Goal: Task Accomplishment & Management: Use online tool/utility

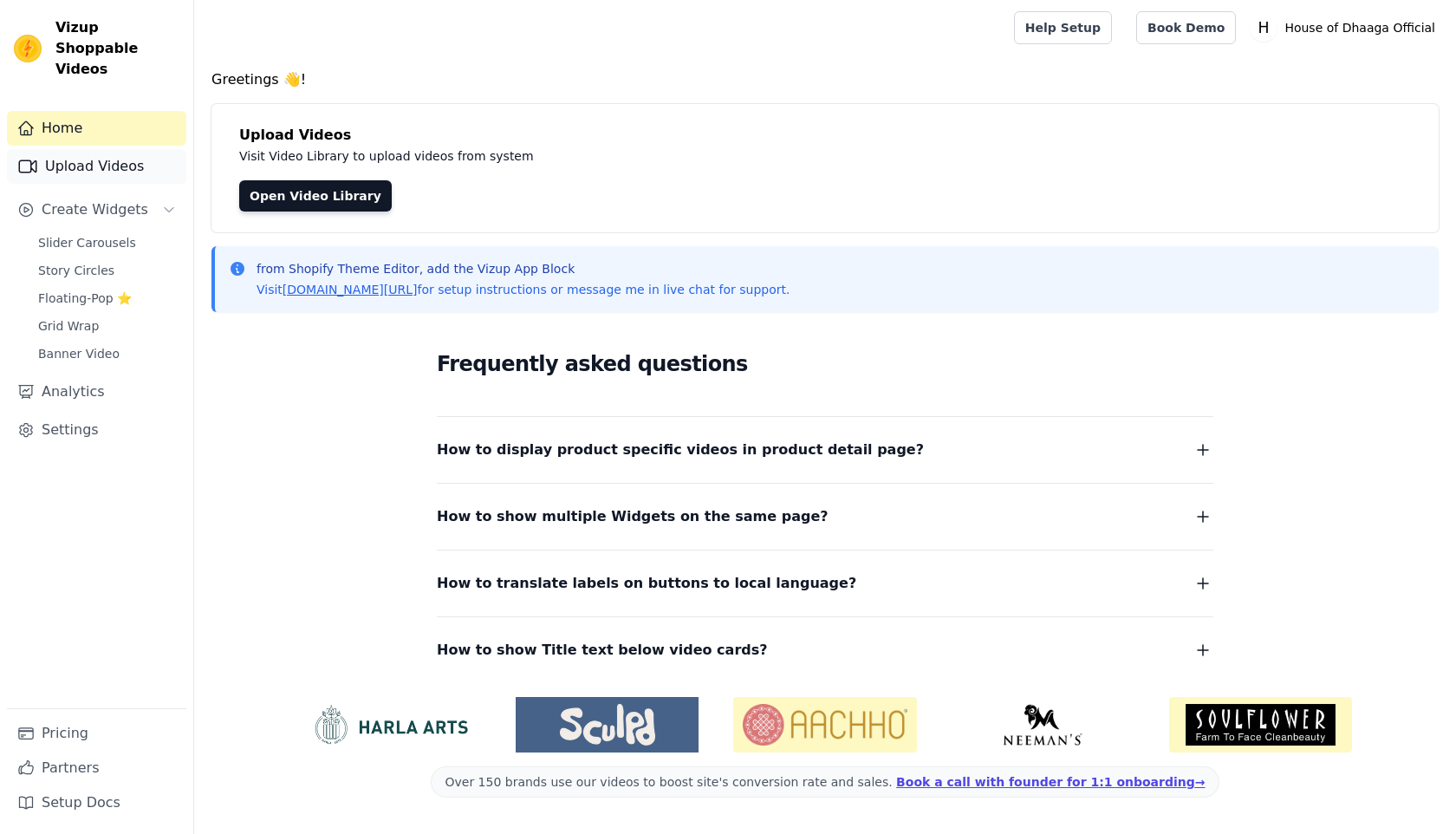
click at [109, 151] on link "Upload Videos" at bounding box center [96, 167] width 179 height 35
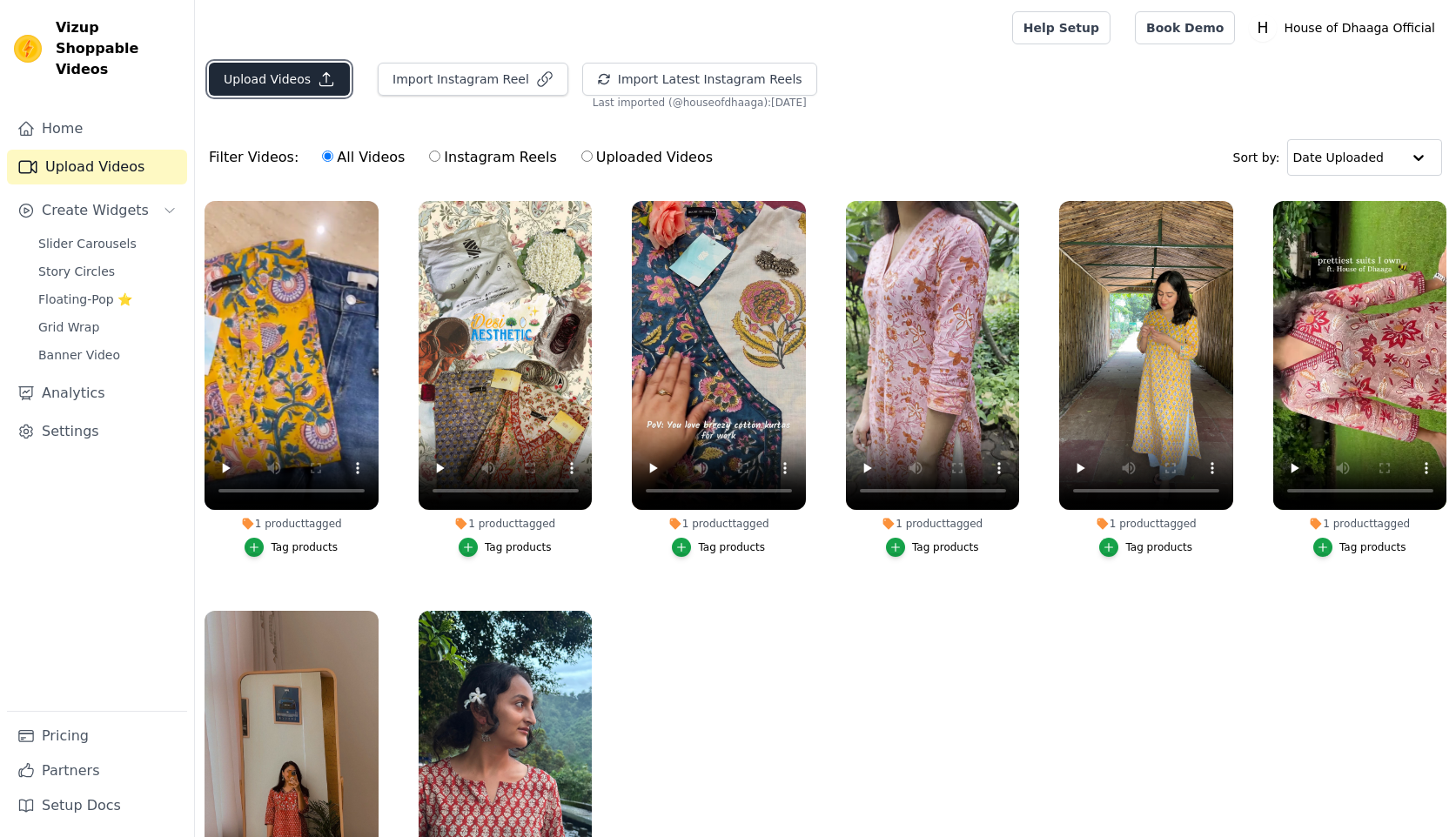
click at [267, 80] on button "Upload Videos" at bounding box center [279, 79] width 141 height 33
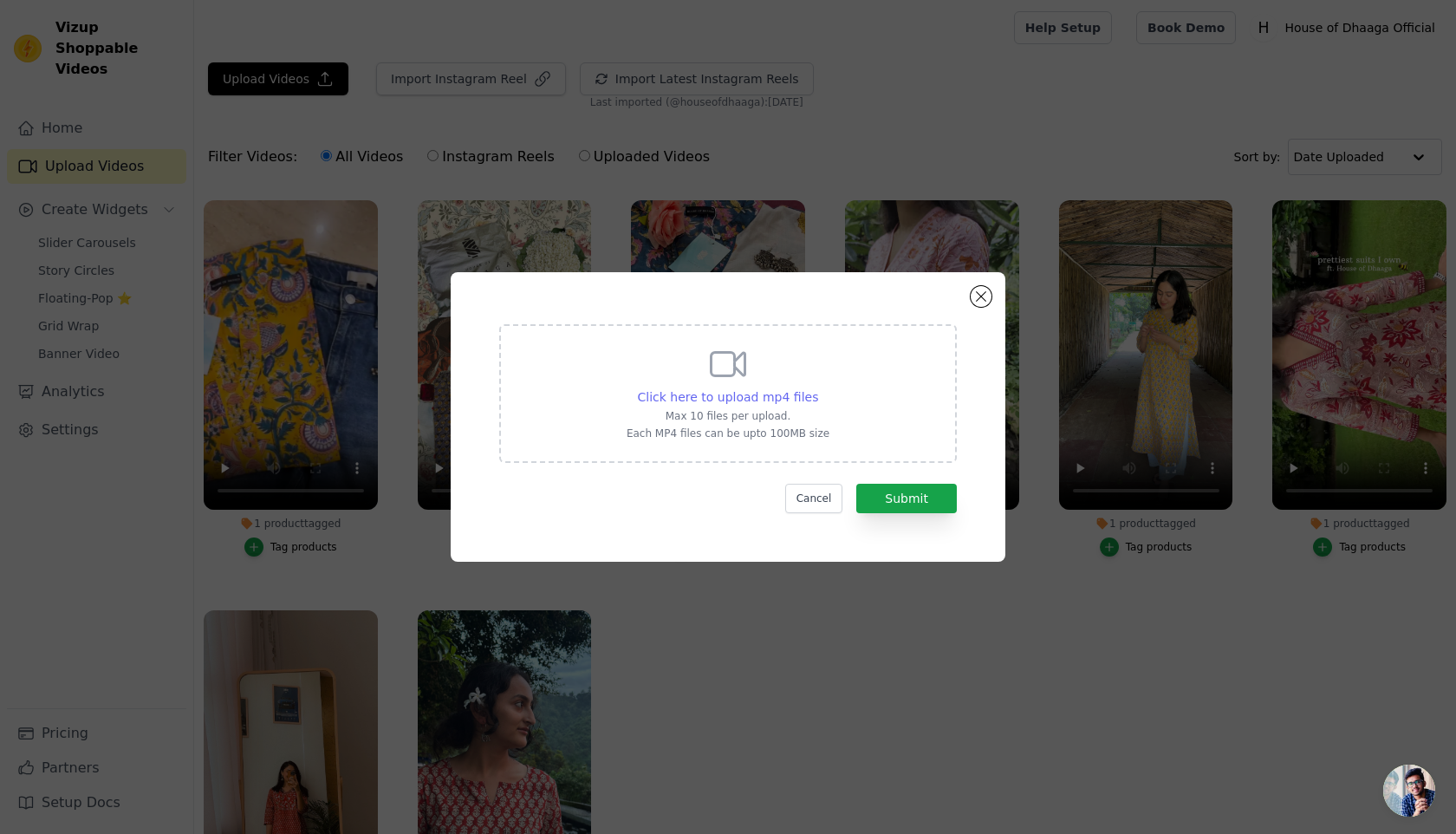
click at [761, 388] on div "Click here to upload mp4 files" at bounding box center [728, 396] width 181 height 17
click at [818, 388] on input "Click here to upload mp4 files Max 10 files per upload. Each MP4 files can be u…" at bounding box center [818, 387] width 1 height 1
type input "C:\fakepath\WhatsApp Video [DATE] 5.33.52 PM.mp4"
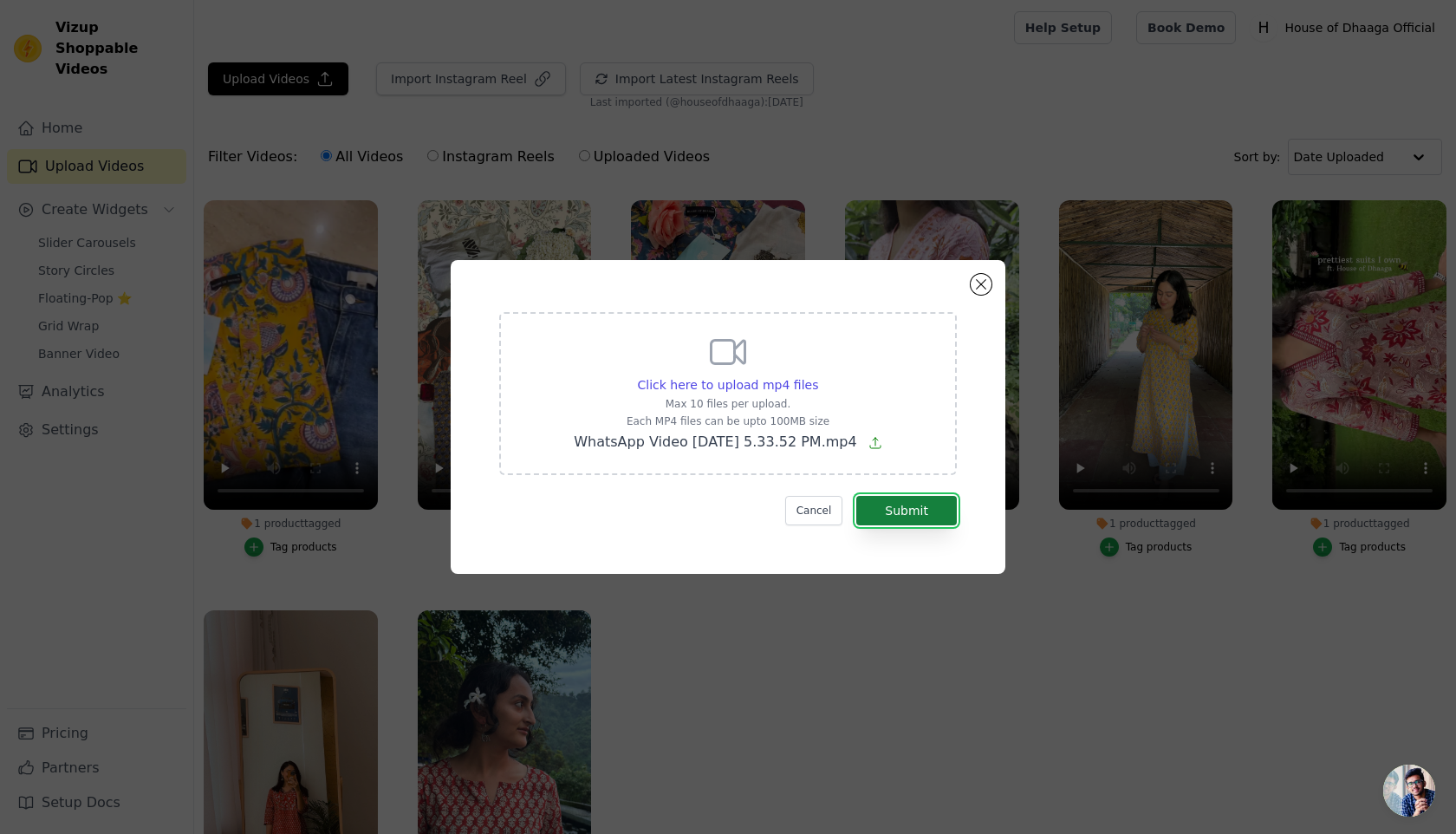
click at [910, 501] on button "Submit" at bounding box center [907, 511] width 101 height 30
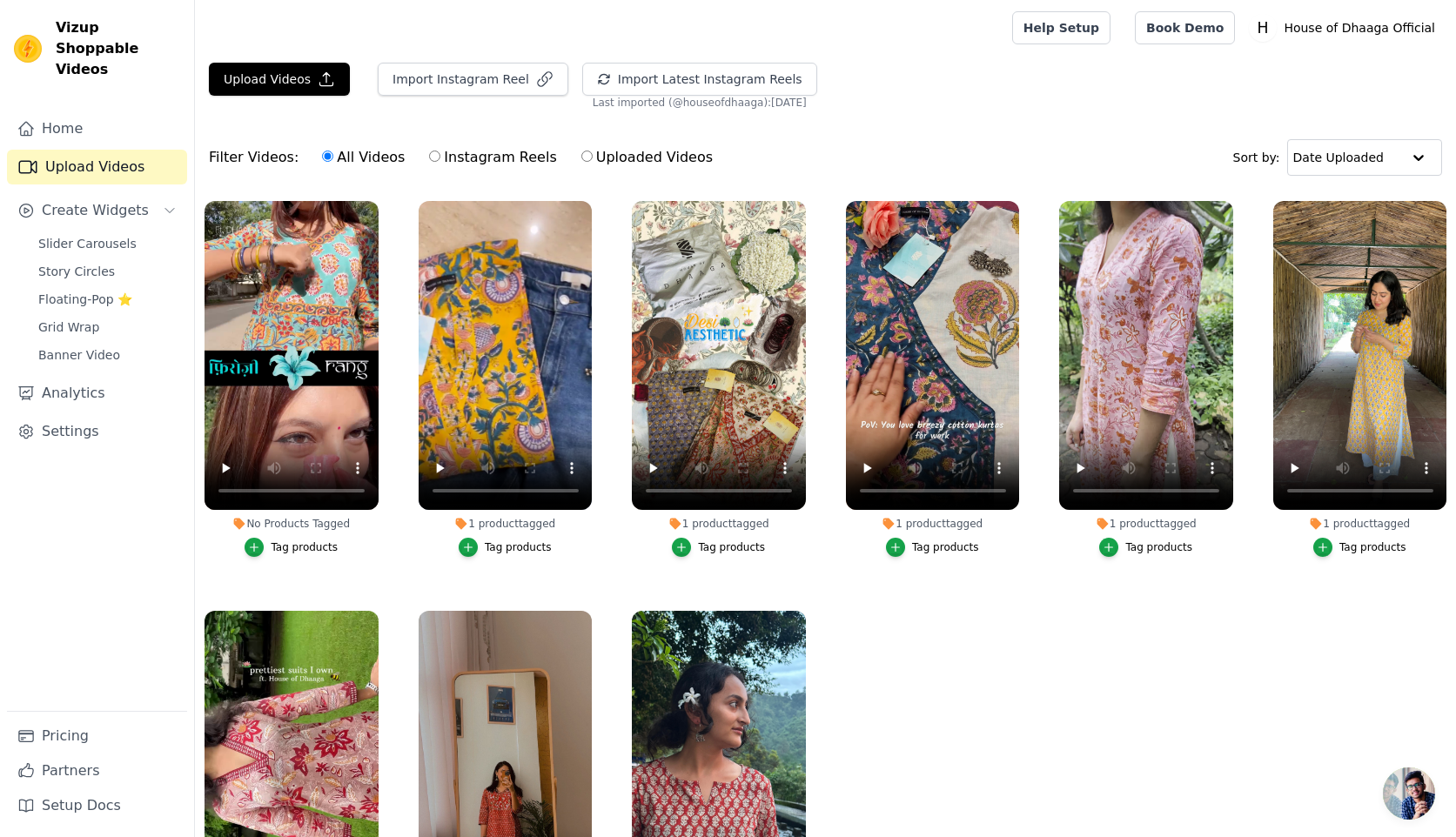
click at [315, 549] on div "Tag products" at bounding box center [304, 547] width 67 height 14
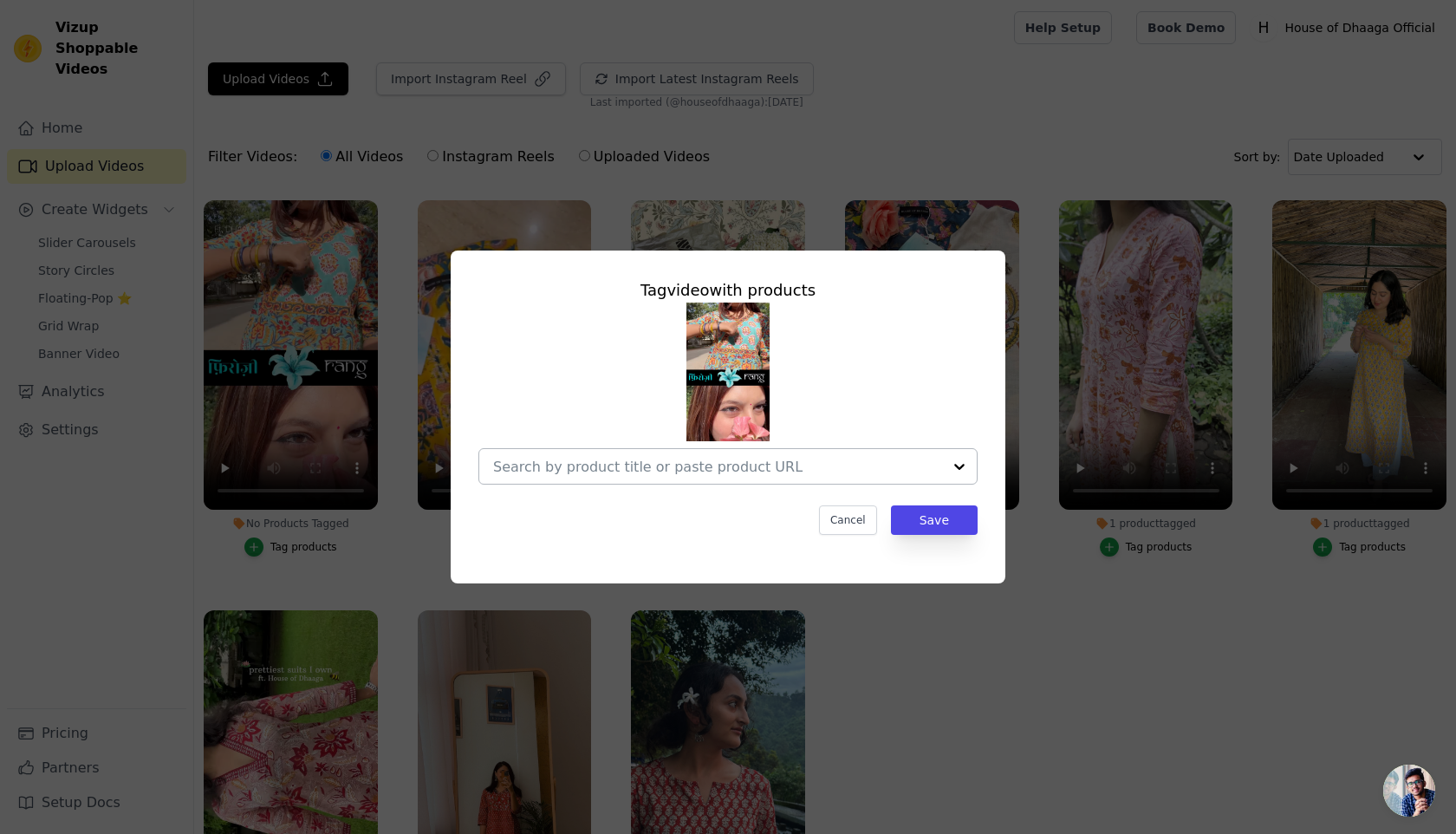
click at [696, 454] on div at bounding box center [718, 467] width 449 height 35
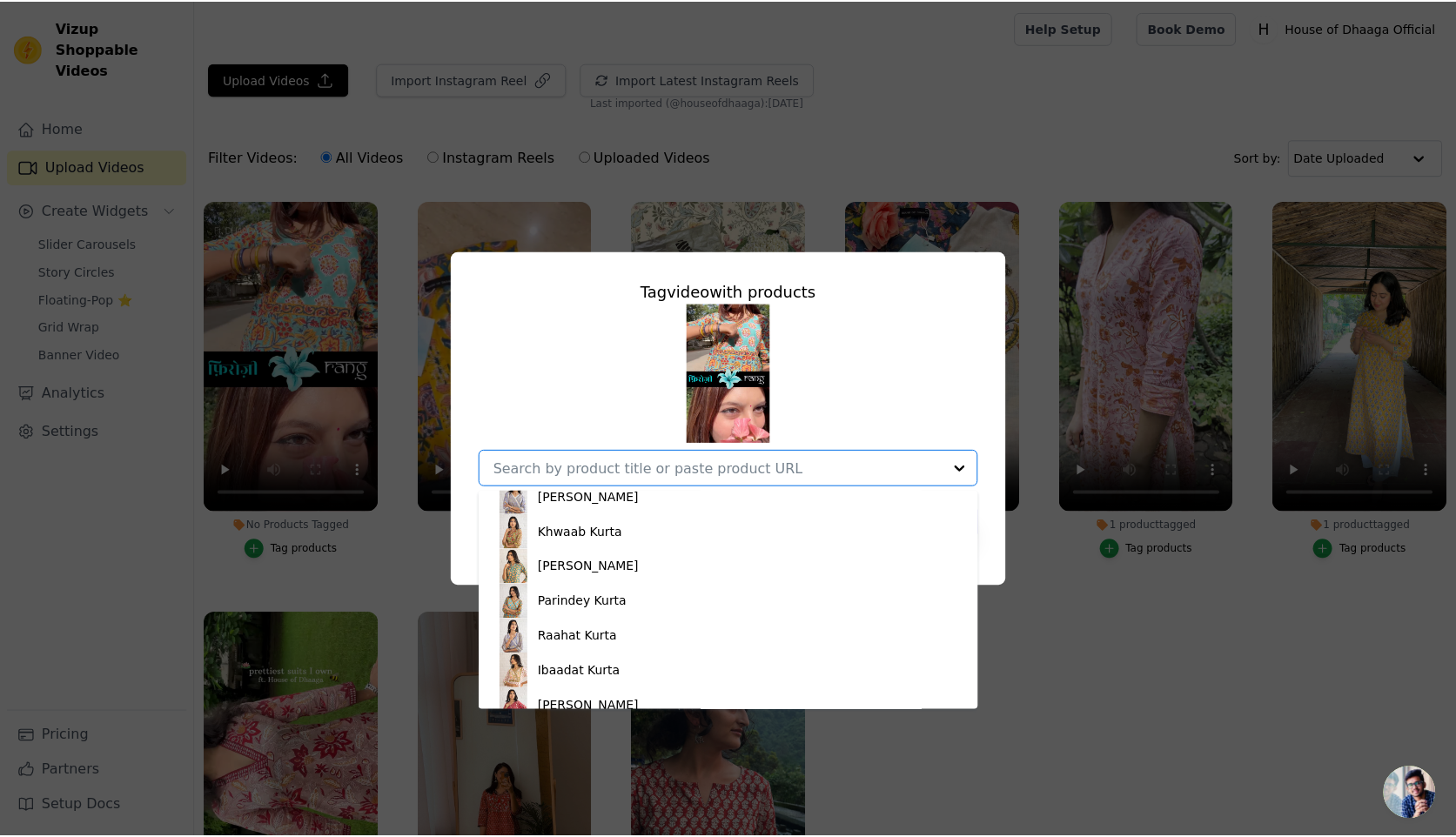
scroll to position [894, 0]
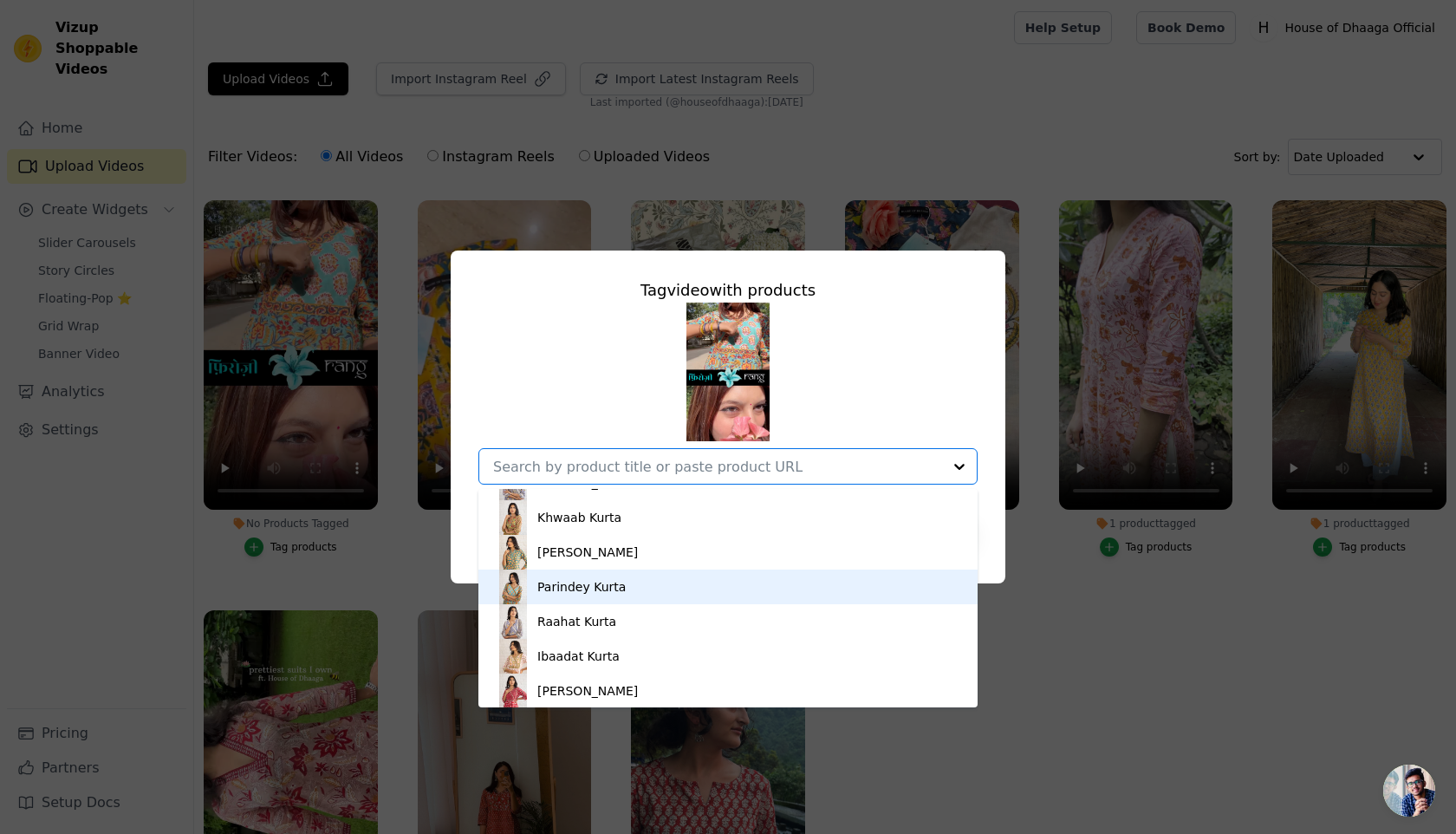
click at [601, 589] on div "Parindey Kurta" at bounding box center [582, 586] width 88 height 17
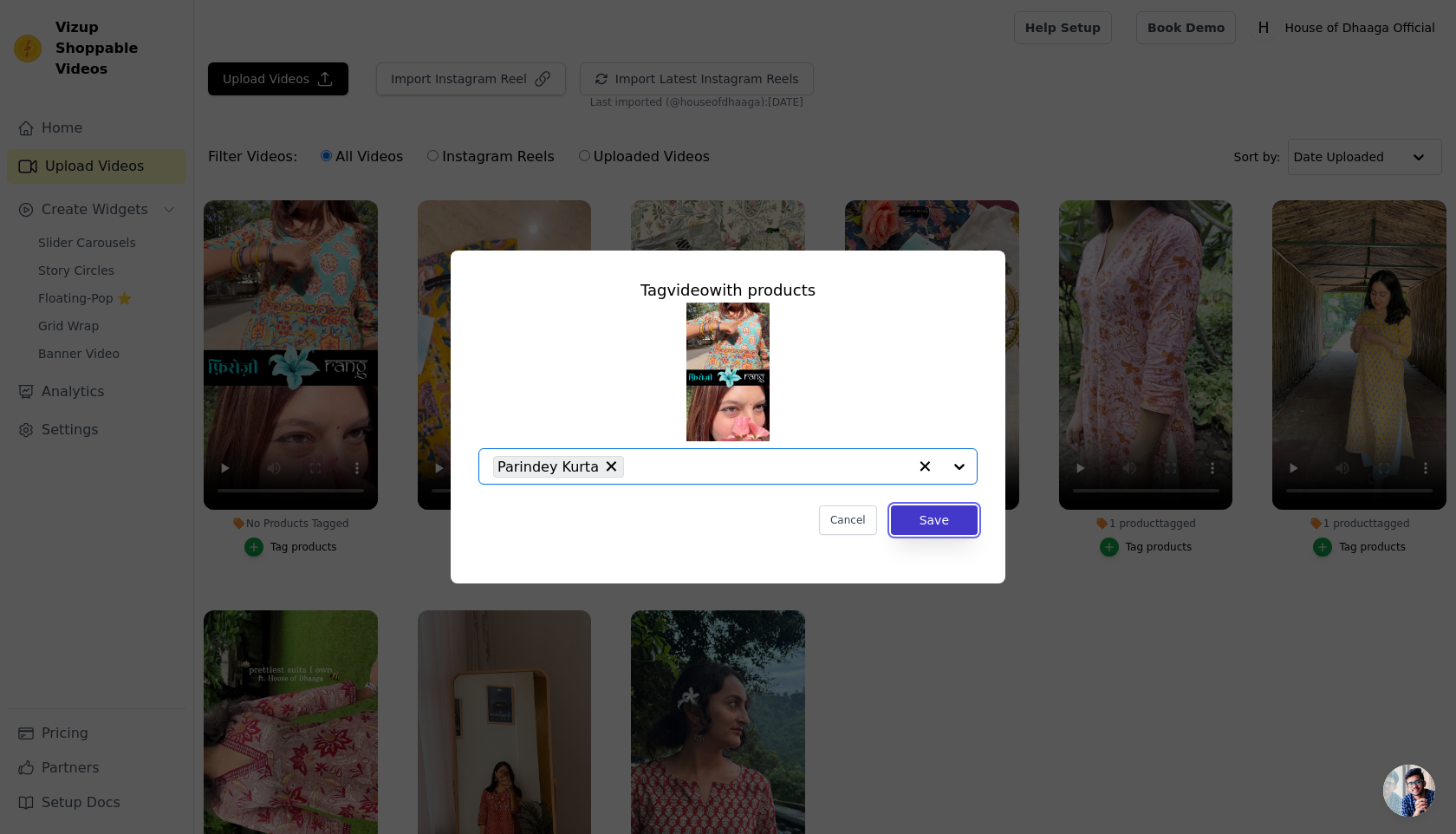
click at [923, 510] on button "Save" at bounding box center [935, 520] width 86 height 30
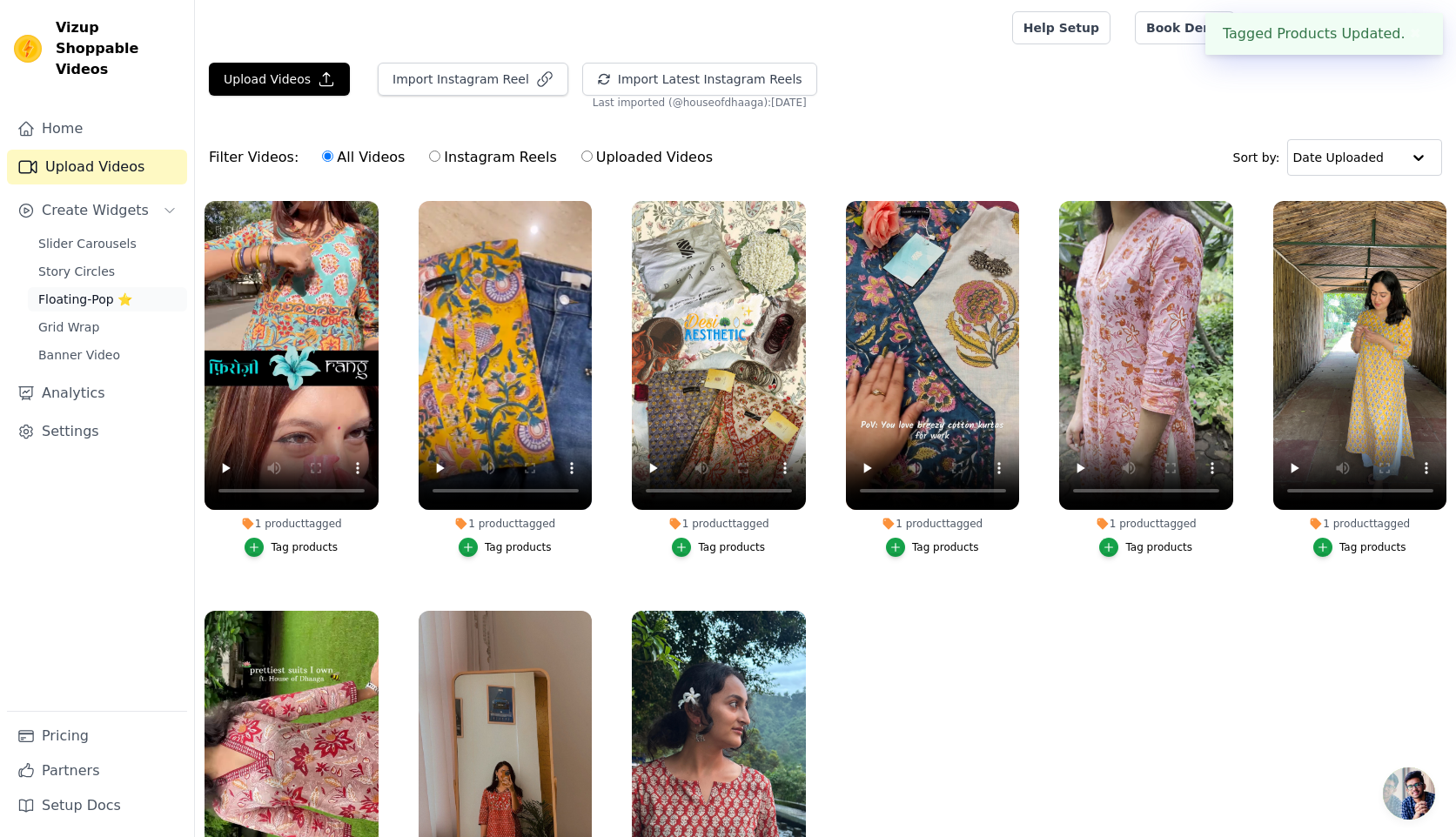
click at [112, 291] on span "Floating-Pop ⭐" at bounding box center [85, 299] width 94 height 17
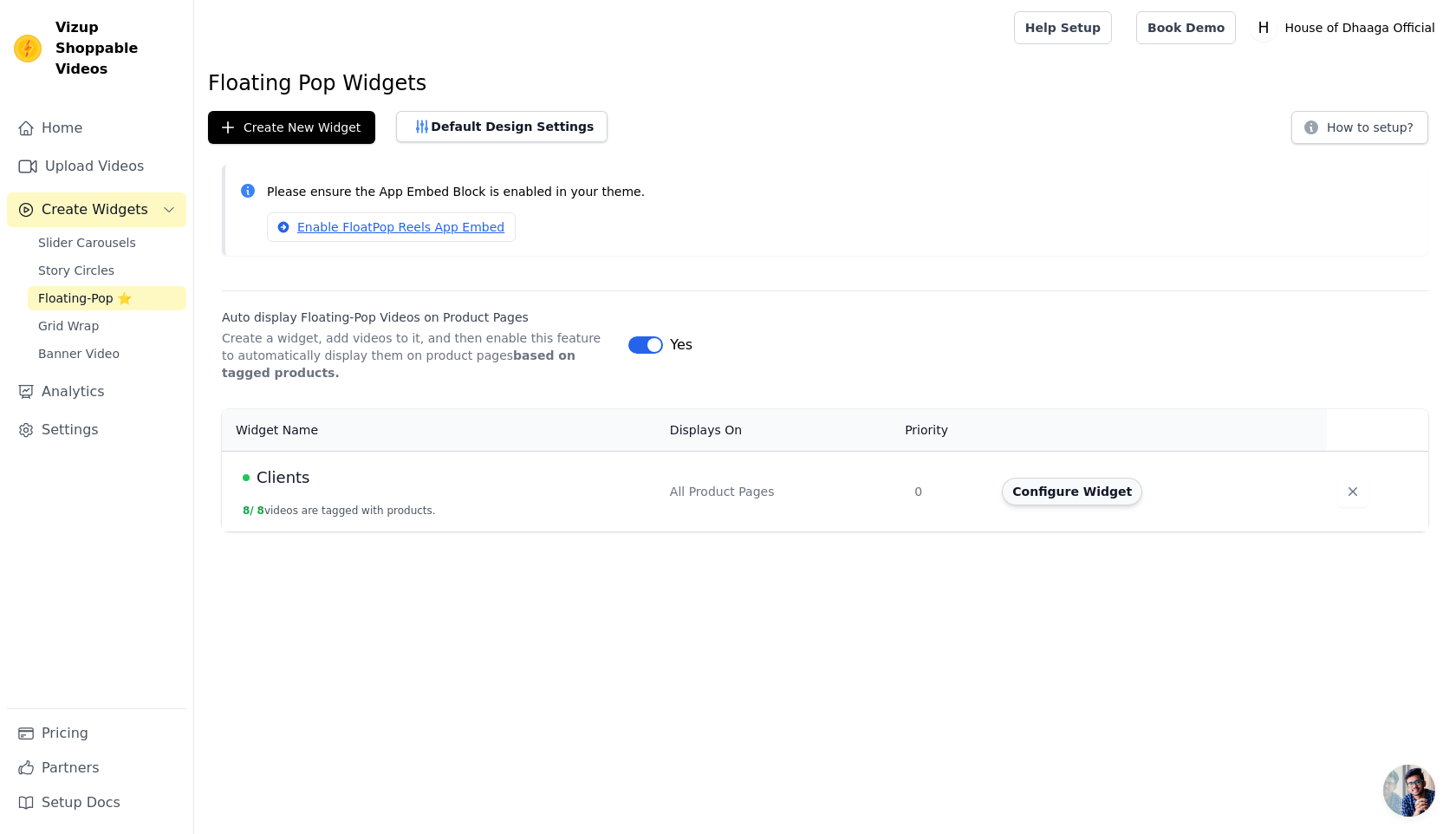
click at [1096, 503] on button "Configure Widget" at bounding box center [1072, 491] width 140 height 28
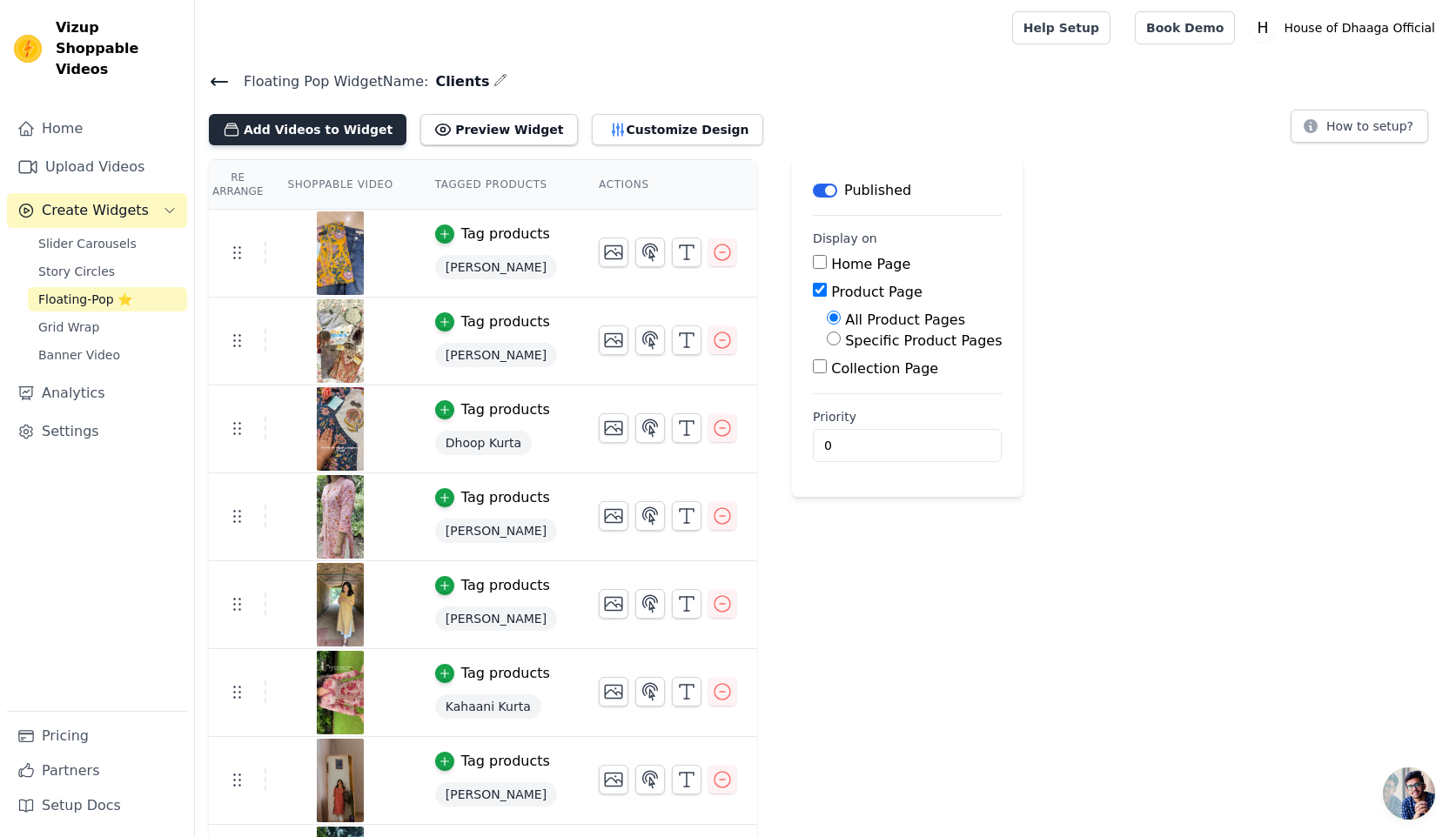
click at [374, 133] on button "Add Videos to Widget" at bounding box center [307, 129] width 198 height 32
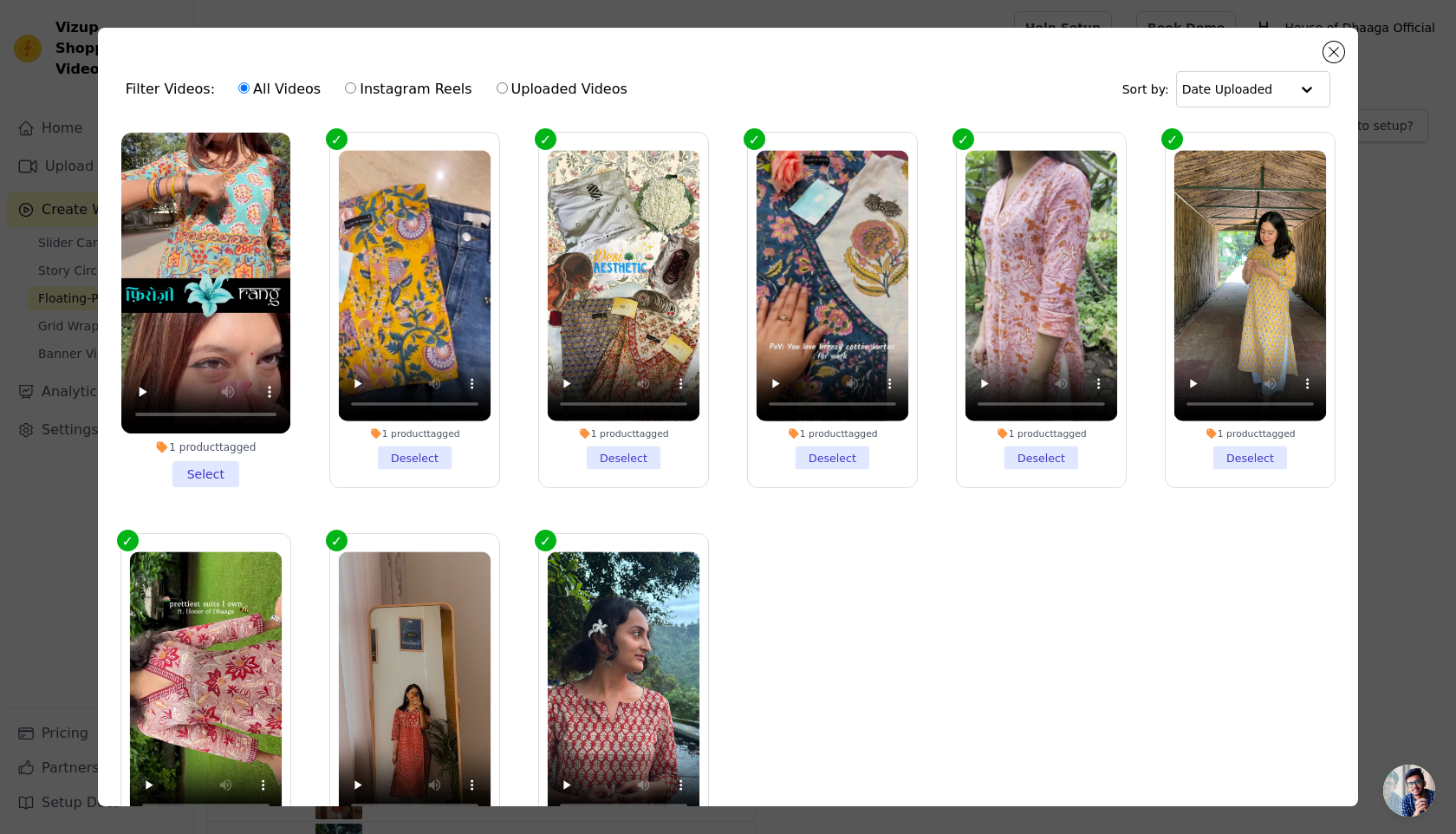
click at [207, 470] on li "1 product tagged Select" at bounding box center [206, 310] width 169 height 355
click at [0, 0] on input "1 product tagged Select" at bounding box center [0, 0] width 0 height 0
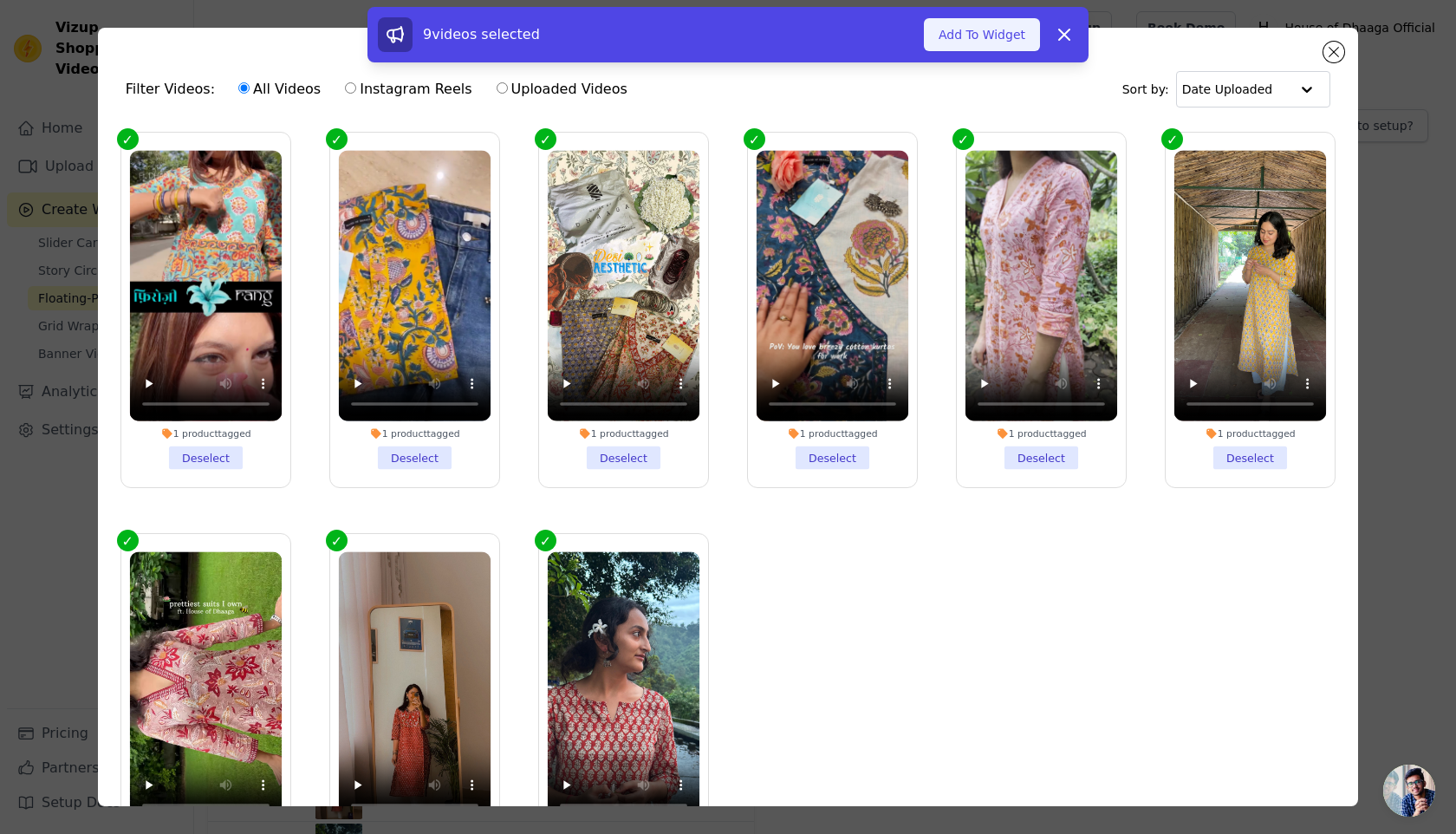
click at [986, 35] on button "Add To Widget" at bounding box center [981, 34] width 116 height 33
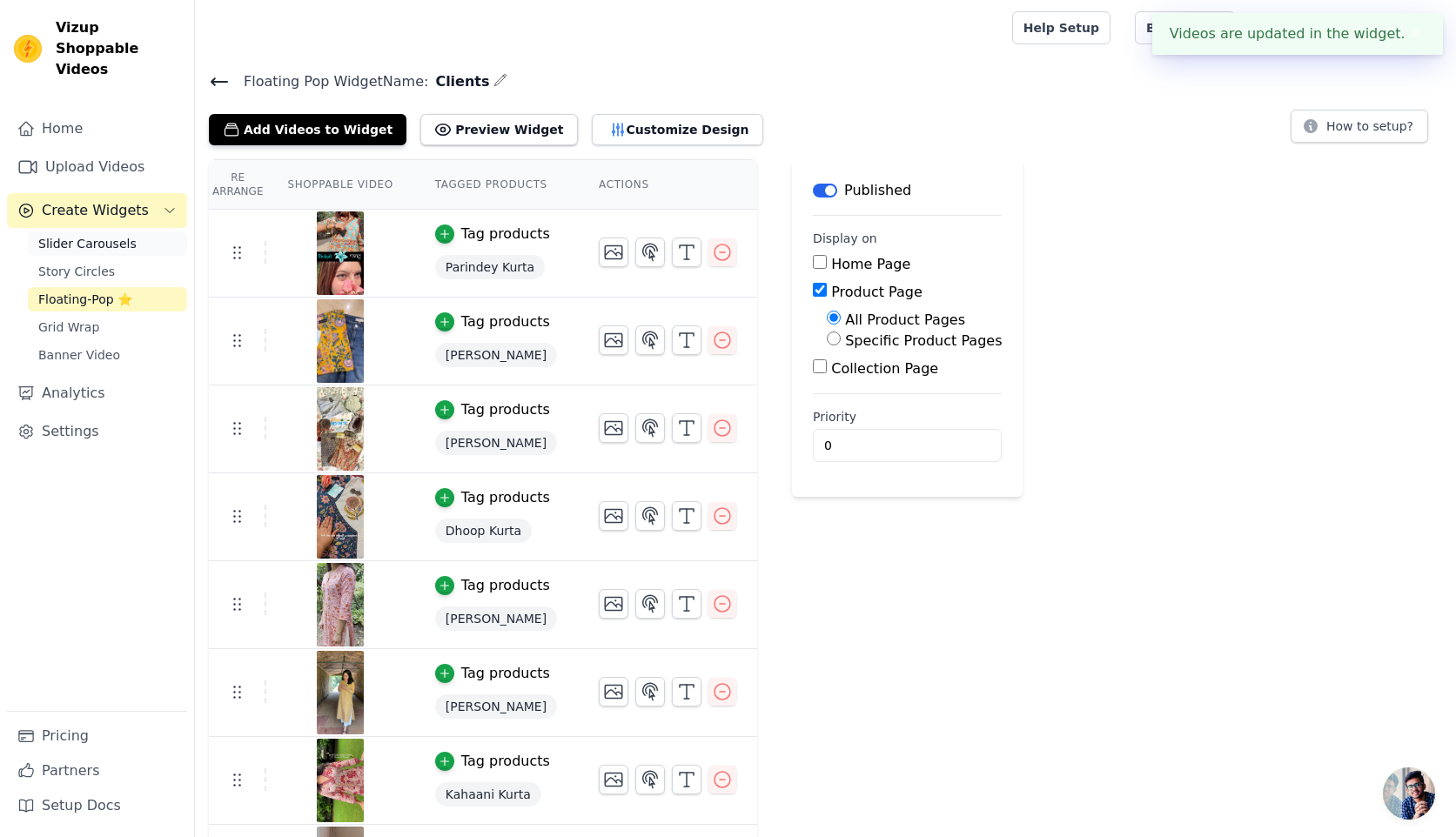
click at [91, 235] on span "Slider Carousels" at bounding box center [87, 243] width 99 height 17
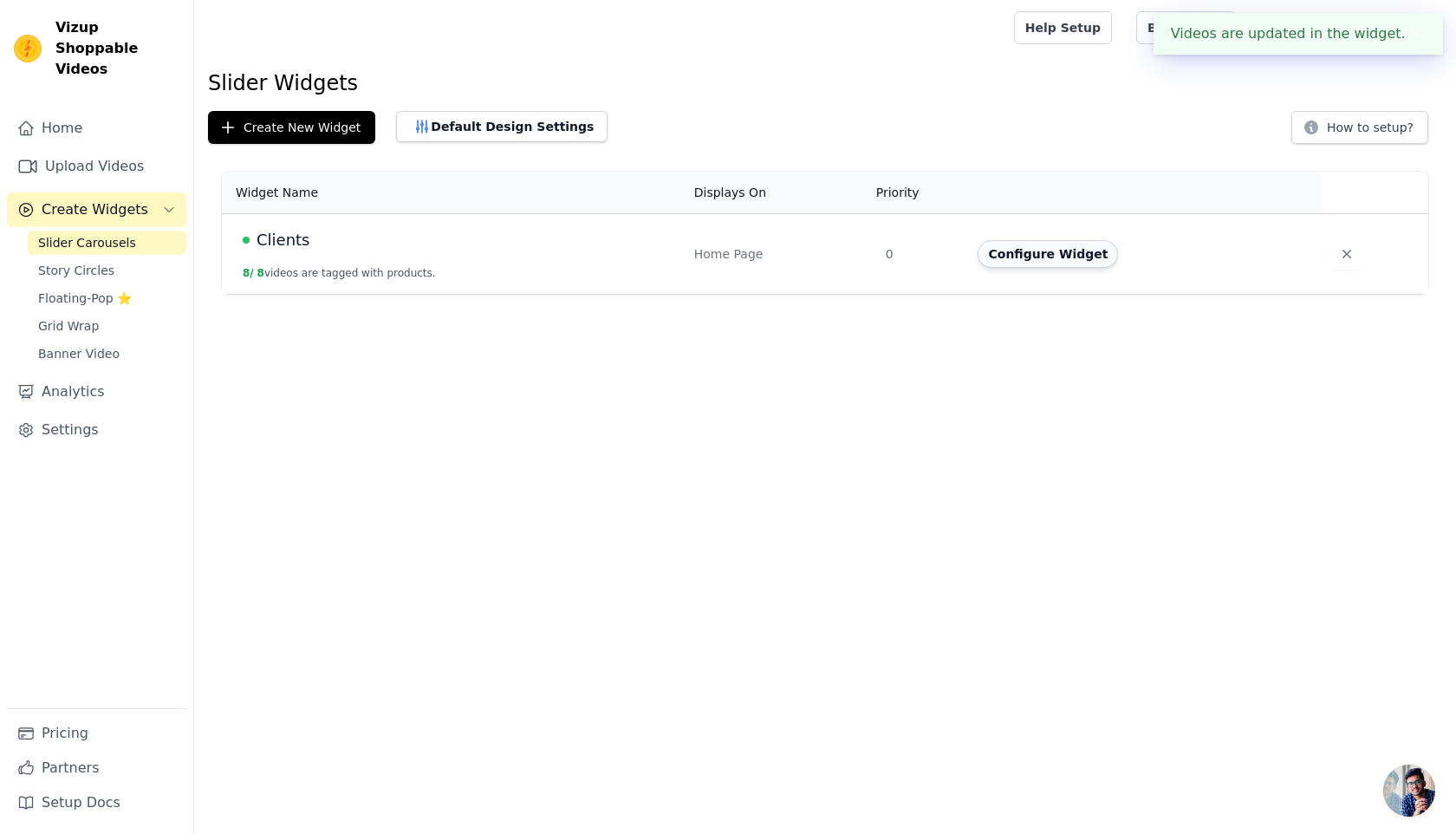
click at [1037, 250] on button "Configure Widget" at bounding box center [1048, 254] width 140 height 28
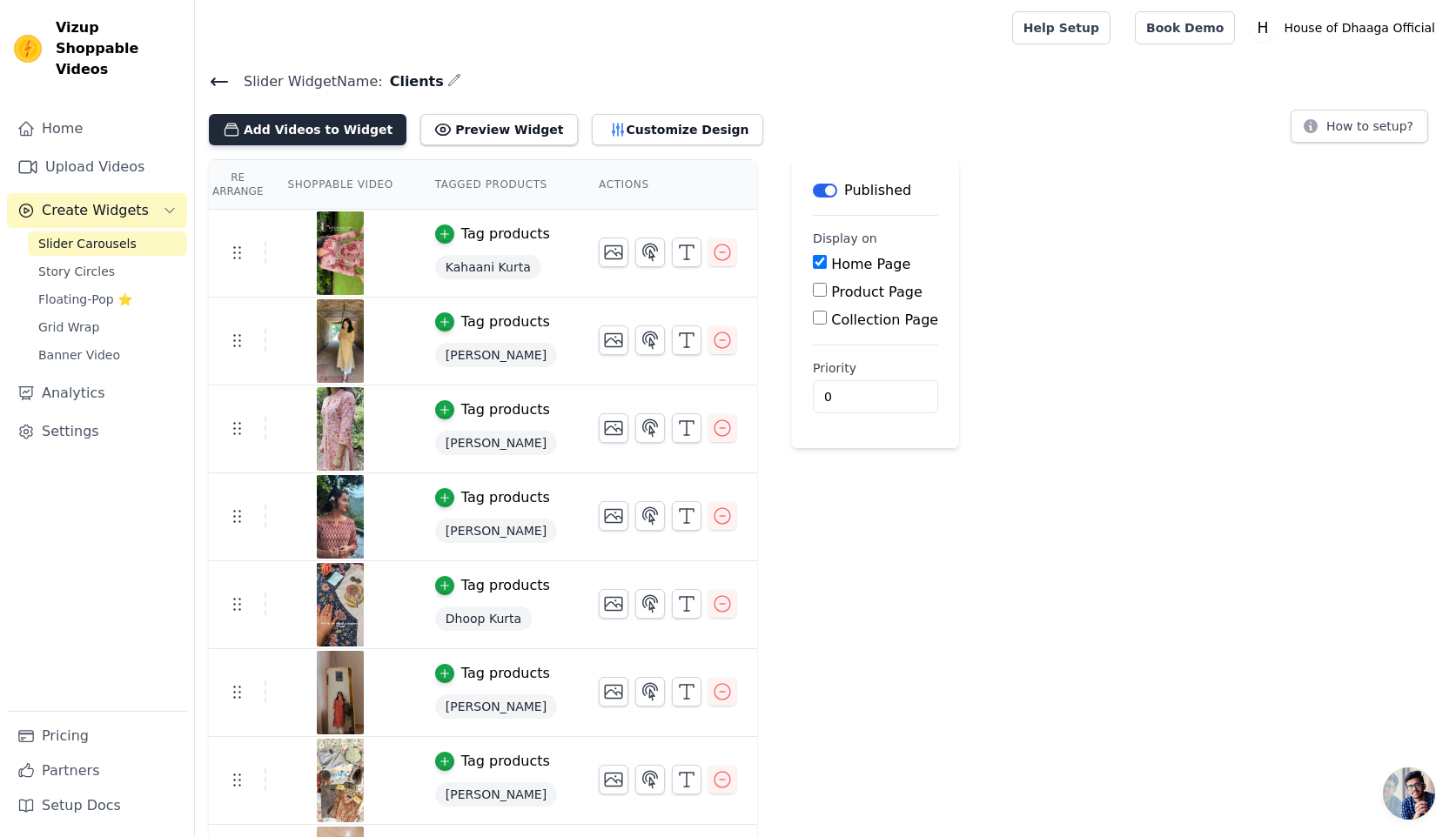
click at [323, 135] on button "Add Videos to Widget" at bounding box center [307, 129] width 198 height 32
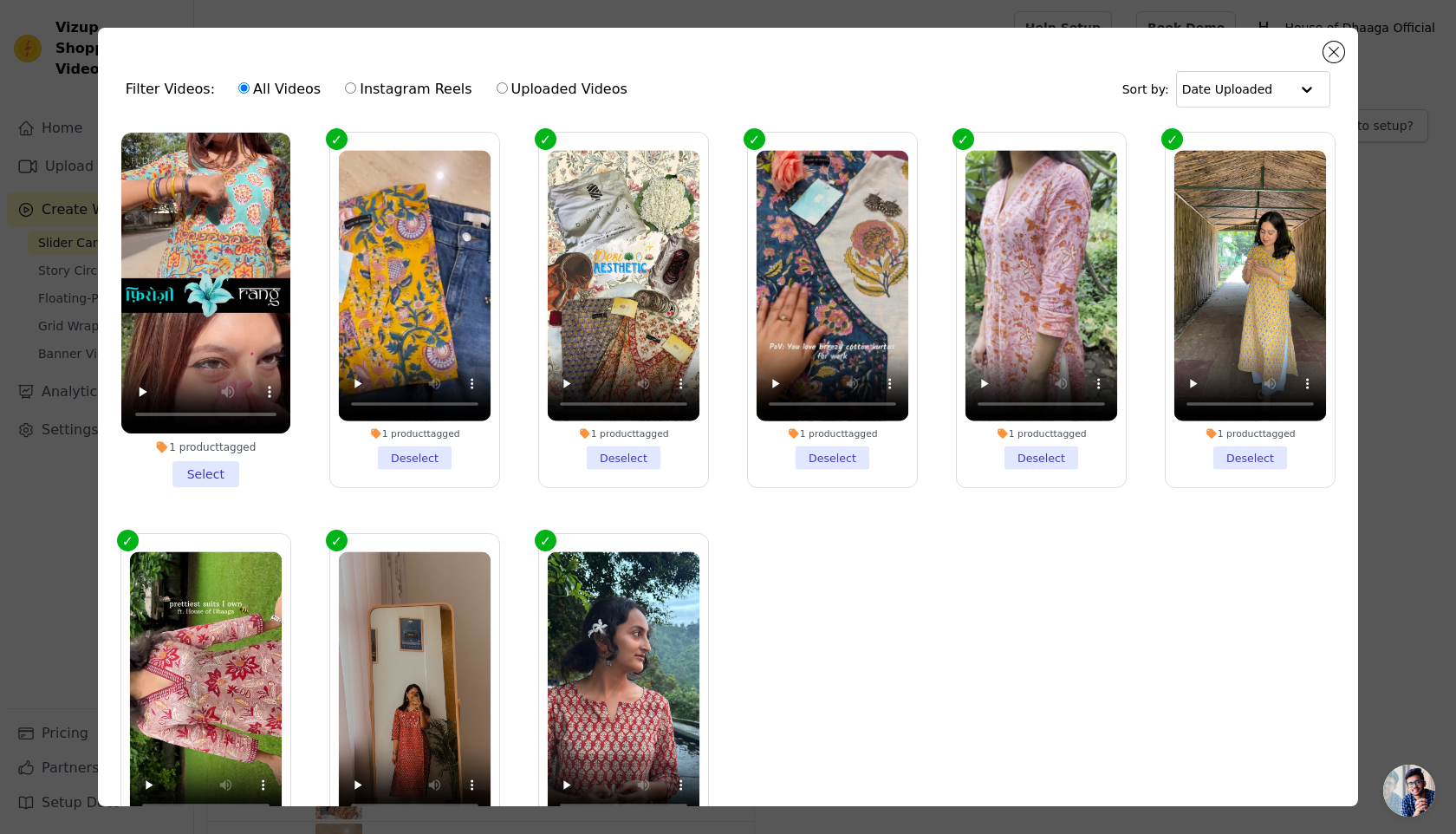
click at [217, 456] on li "1 product tagged Select" at bounding box center [206, 310] width 169 height 355
click at [0, 0] on input "1 product tagged Select" at bounding box center [0, 0] width 0 height 0
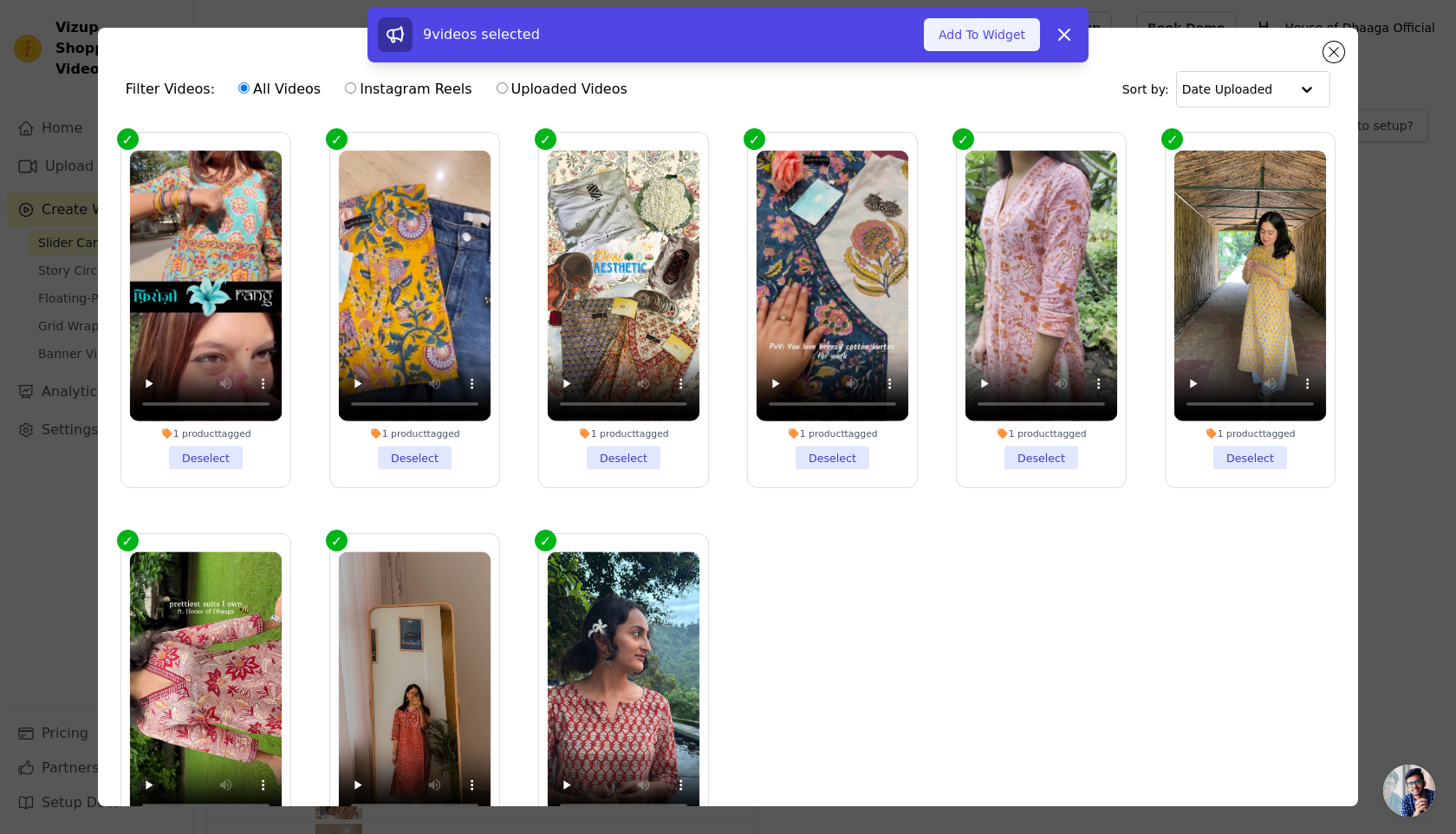
click at [983, 29] on button "Add To Widget" at bounding box center [981, 34] width 116 height 33
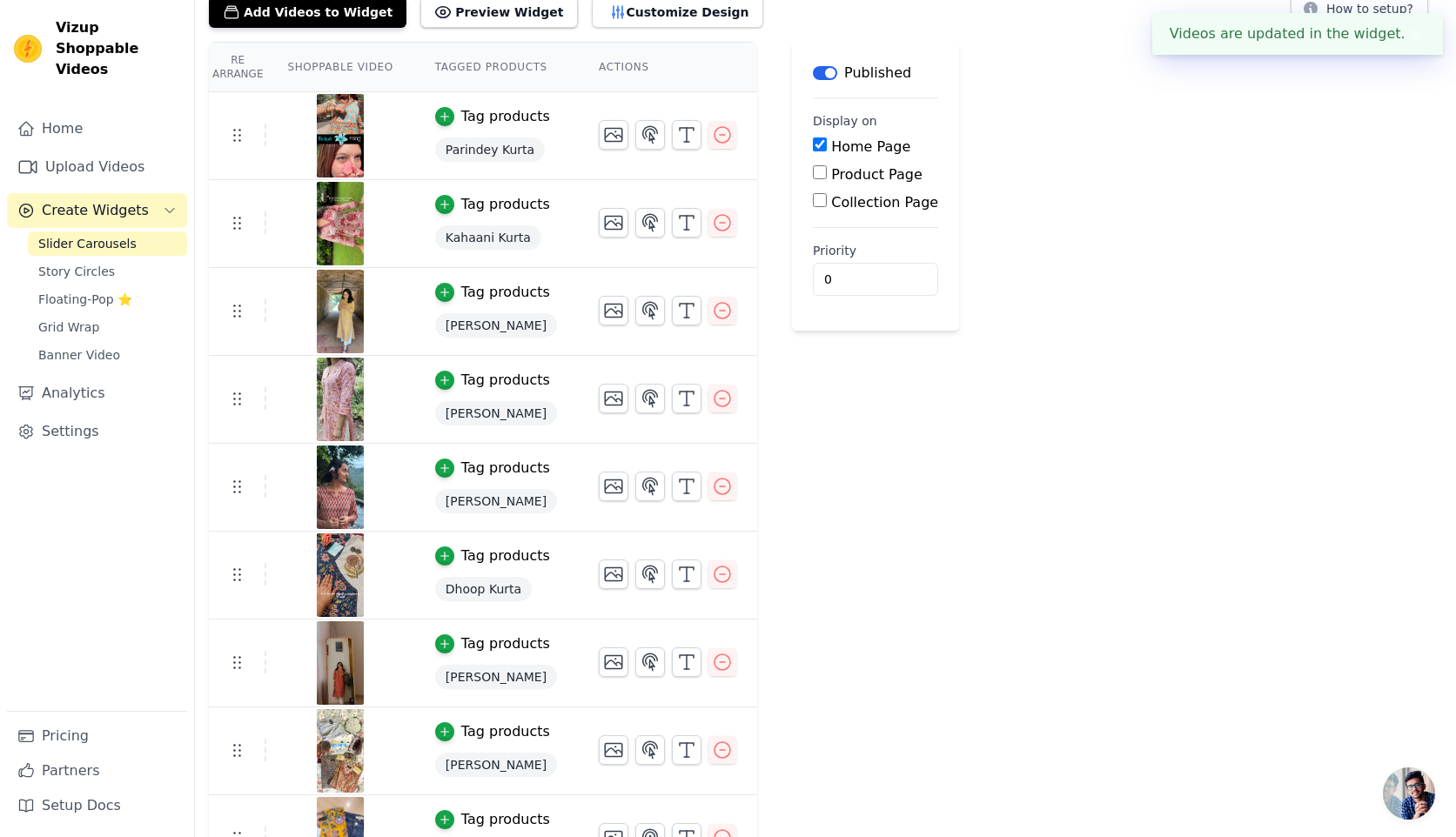
scroll to position [116, 0]
drag, startPoint x: 240, startPoint y: 130, endPoint x: 238, endPoint y: 202, distance: 72.0
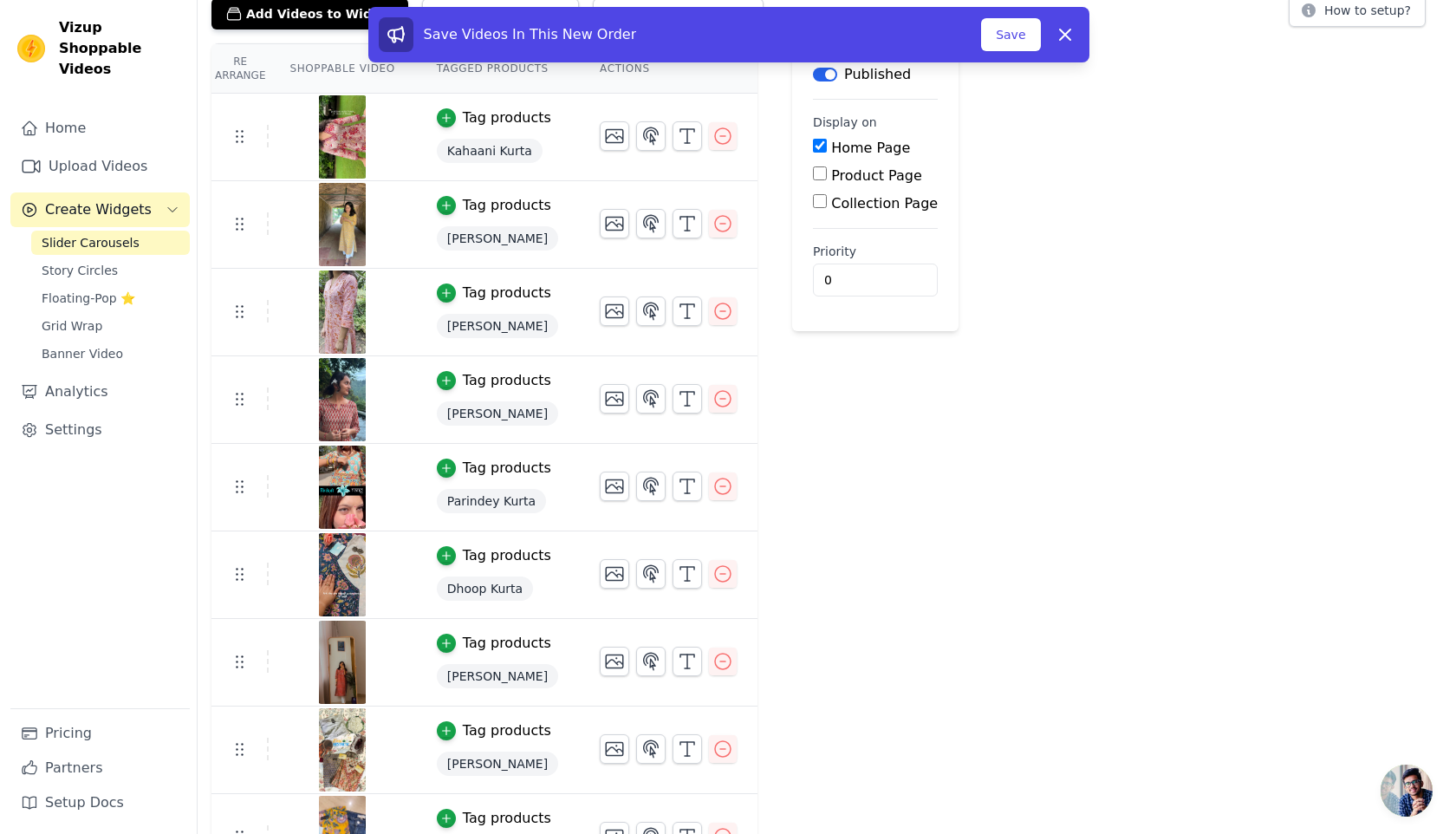
scroll to position [0, 0]
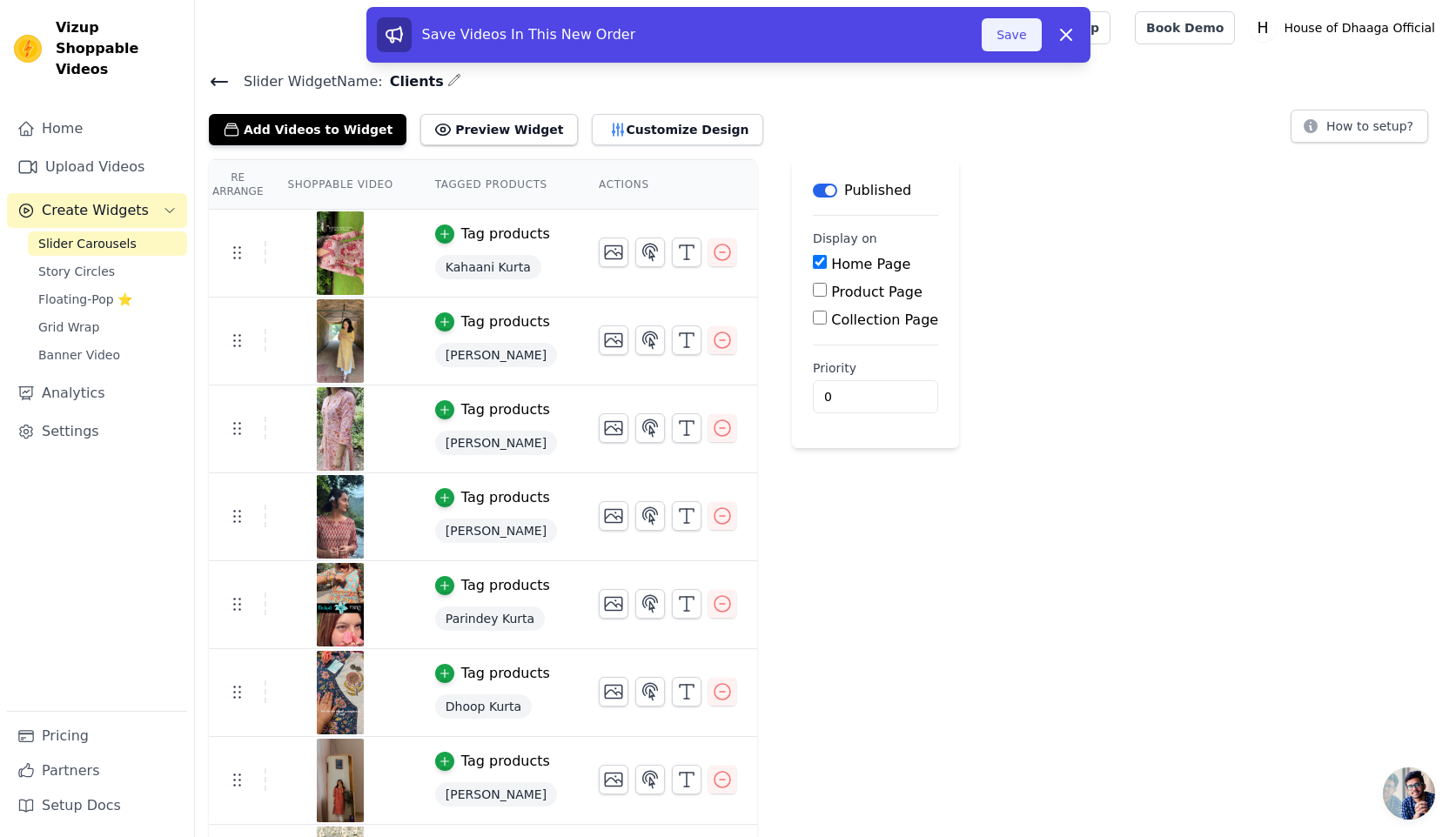
click at [1000, 35] on button "Save" at bounding box center [1010, 34] width 59 height 33
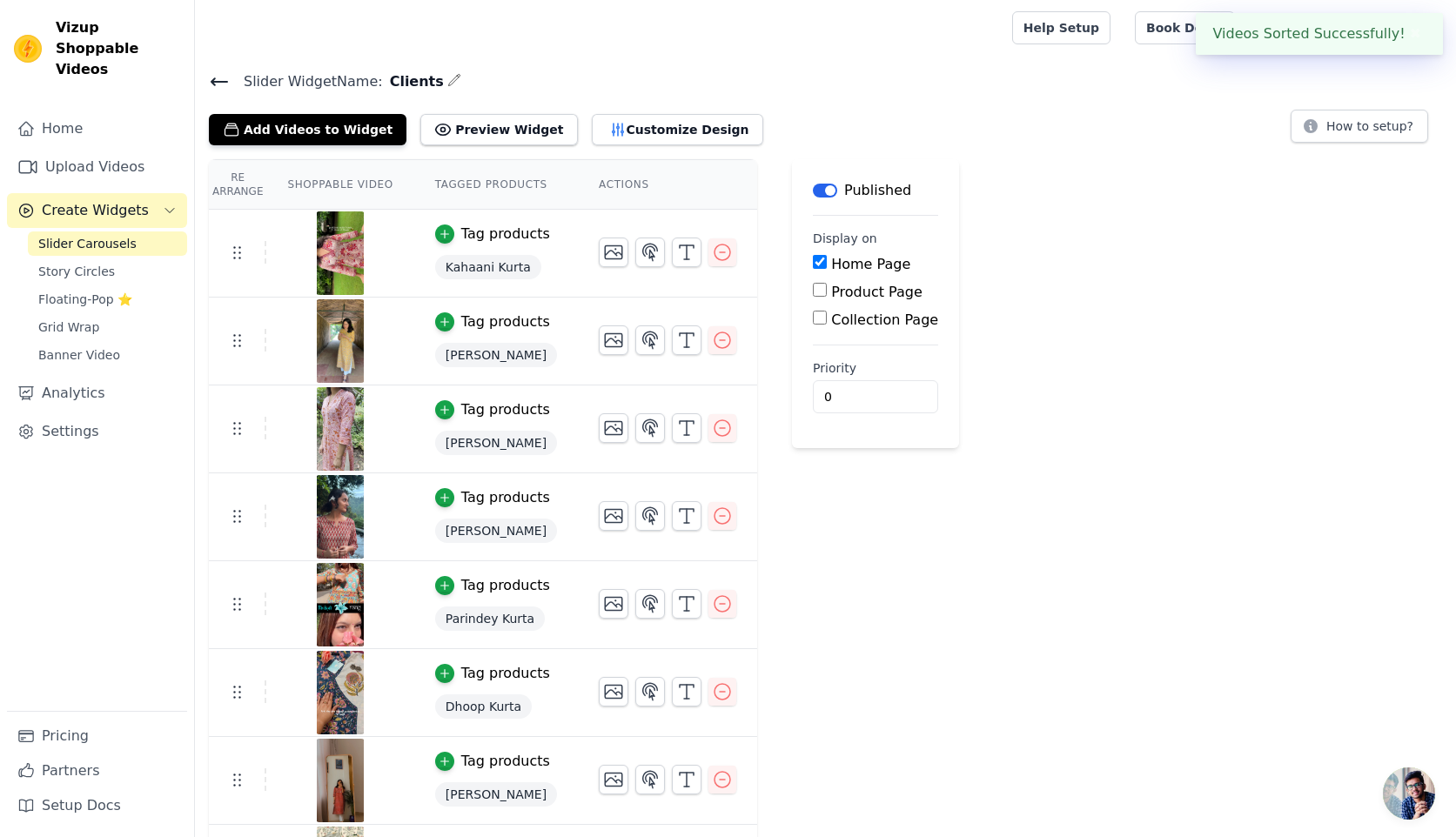
click at [221, 81] on icon at bounding box center [219, 82] width 15 height 7
